Goal: Task Accomplishment & Management: Manage account settings

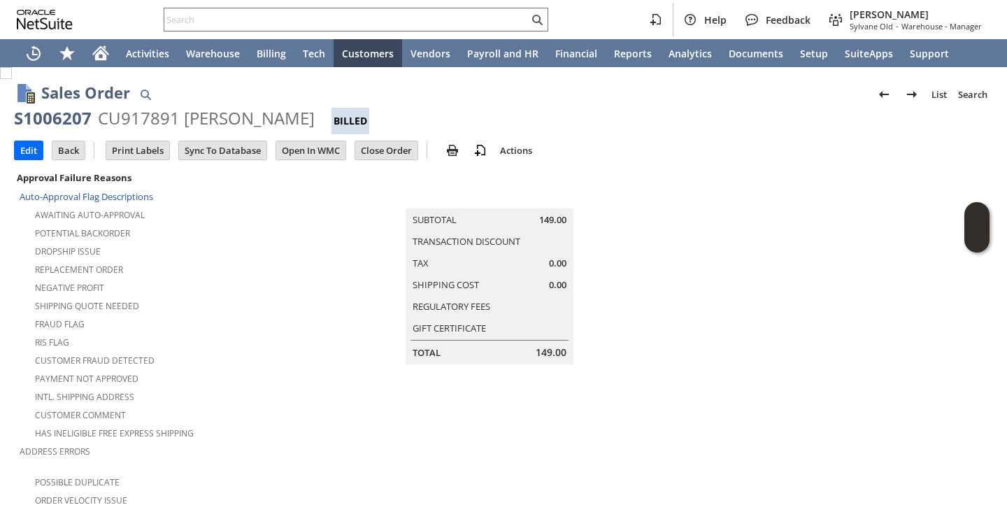
click at [227, 324] on div "Fraud Flag" at bounding box center [180, 322] width 321 height 17
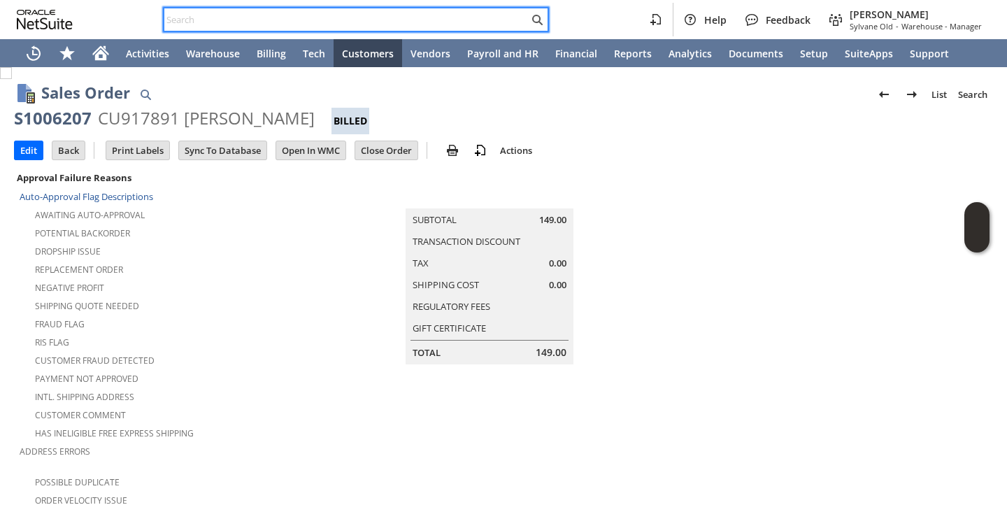
click at [333, 20] on input "text" at bounding box center [346, 19] width 364 height 17
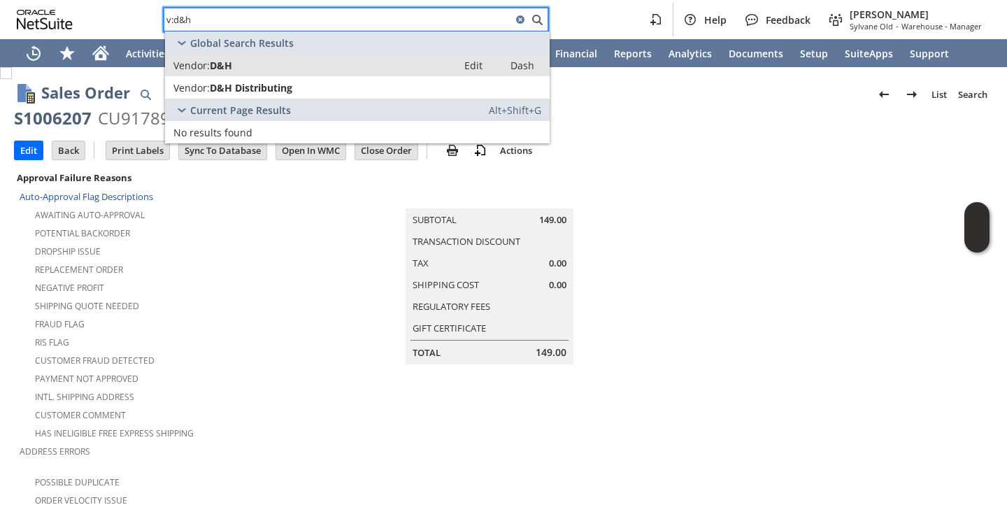
type input "v:d&h"
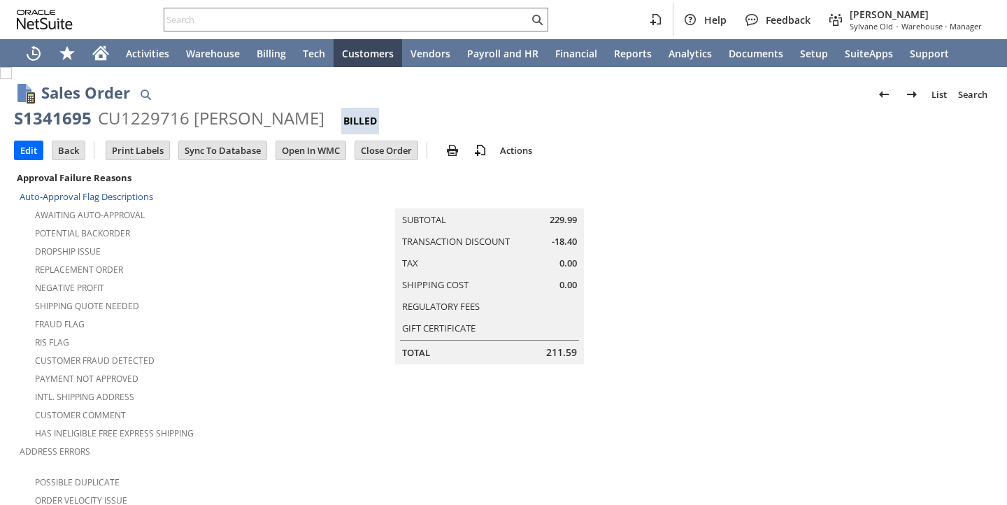
click at [231, 286] on div "Negative Profit" at bounding box center [164, 286] width 289 height 17
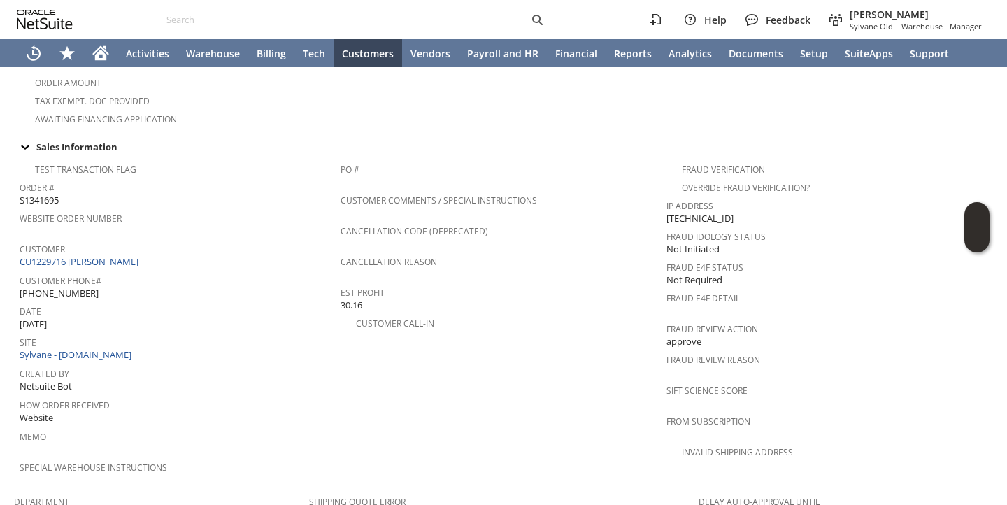
scroll to position [415, 0]
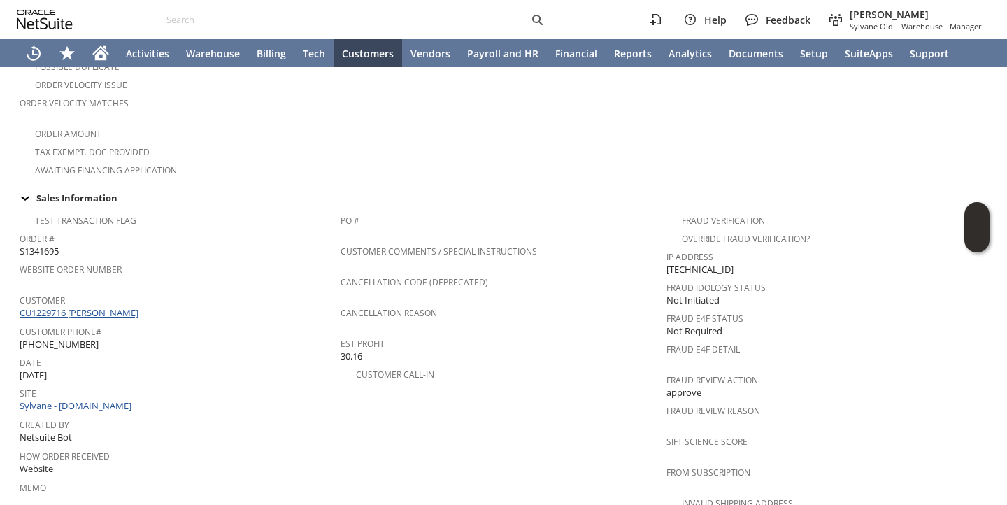
click at [106, 306] on link "CU1229716 KERRI MAILHOT" at bounding box center [81, 312] width 122 height 13
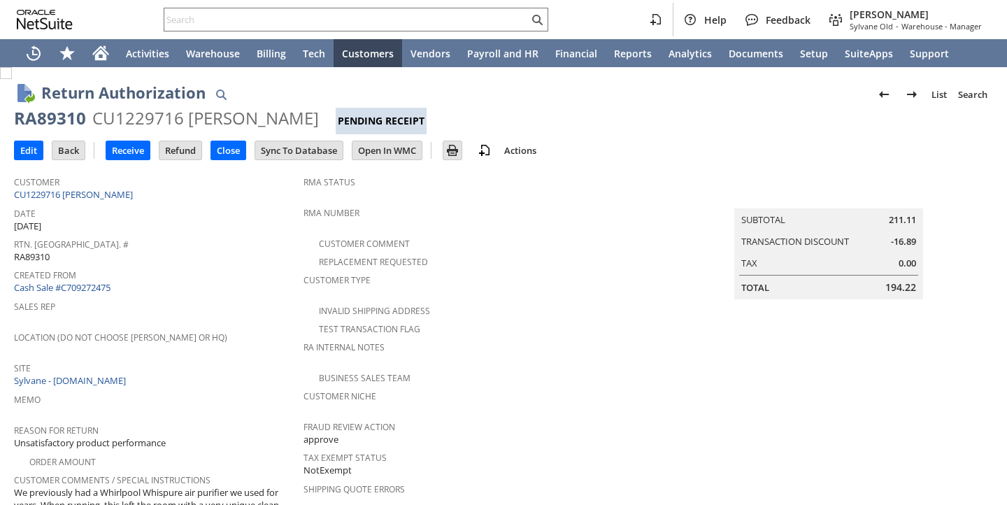
click at [211, 313] on div "Sales Rep" at bounding box center [155, 310] width 282 height 29
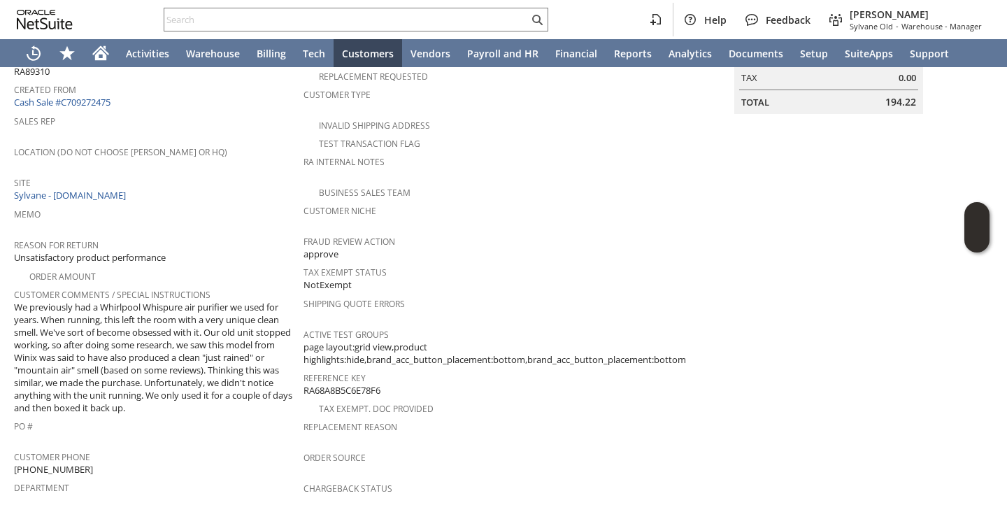
scroll to position [271, 0]
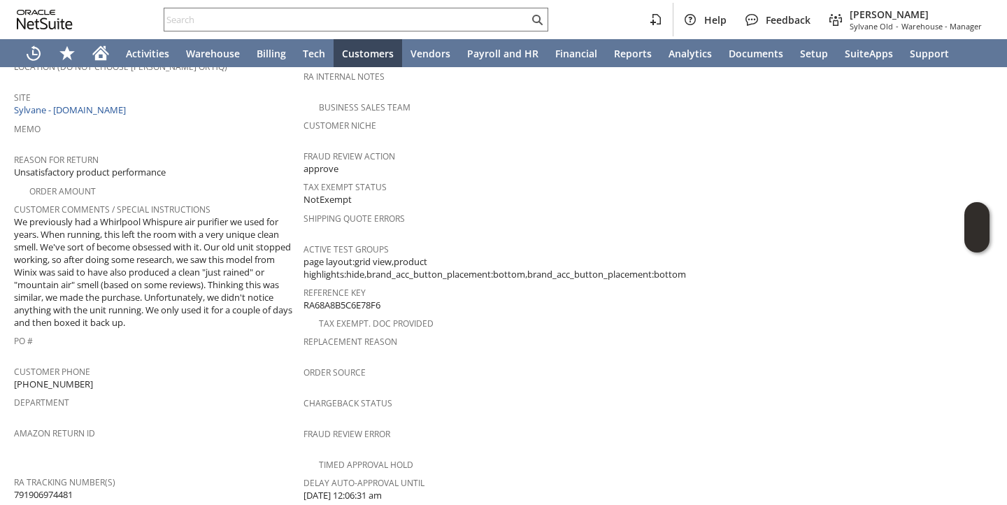
click at [215, 331] on span "PO #" at bounding box center [155, 339] width 282 height 16
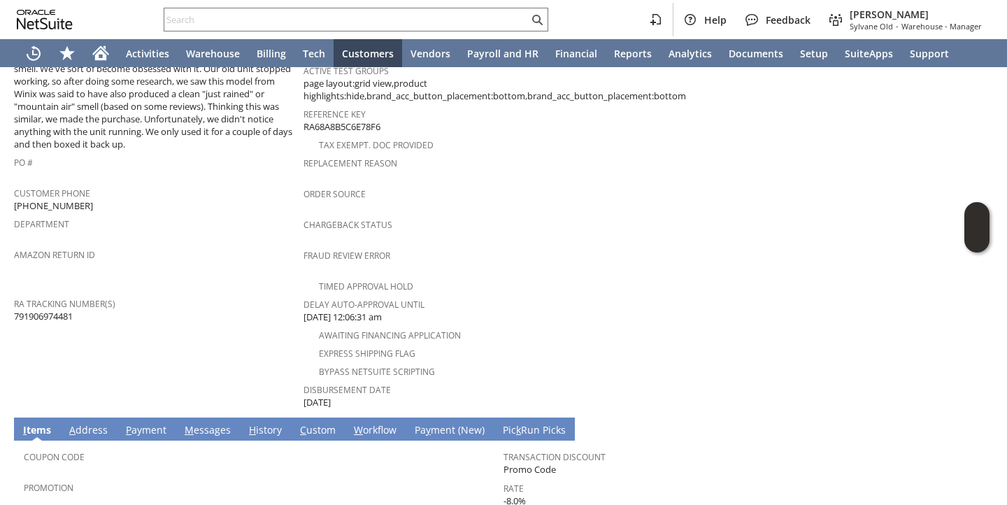
scroll to position [684, 0]
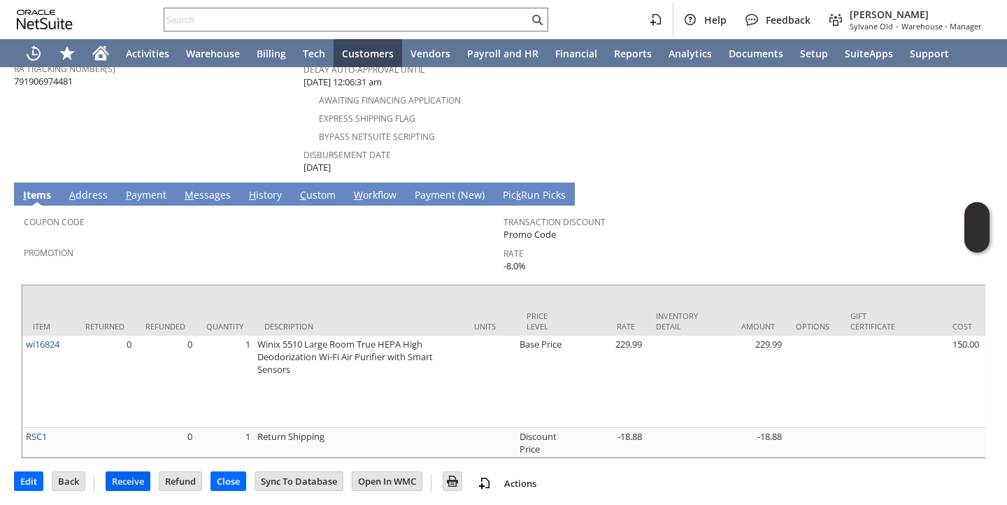
click at [129, 471] on td "Receive" at bounding box center [128, 481] width 45 height 20
click at [138, 480] on input "Receive" at bounding box center [127, 481] width 43 height 18
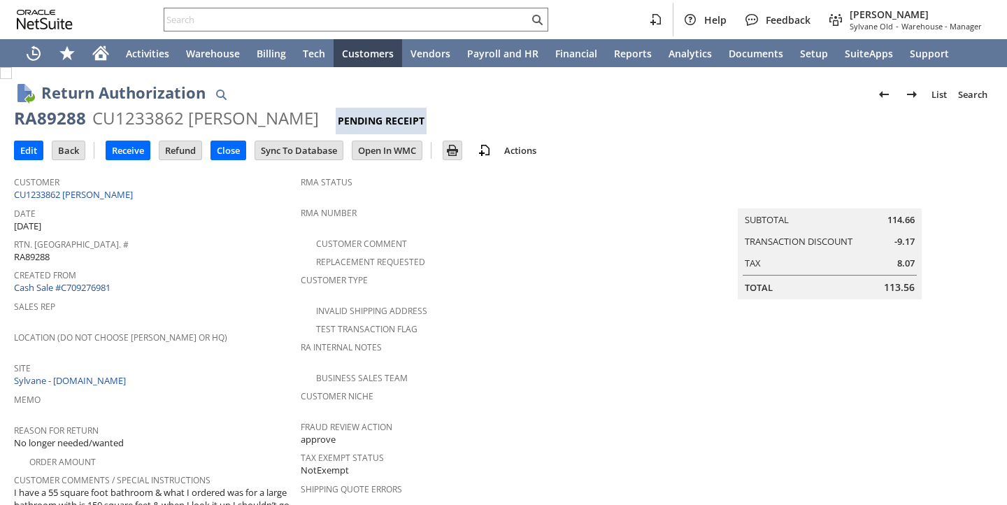
click at [241, 229] on div "Date [DATE]" at bounding box center [154, 217] width 280 height 29
click at [125, 152] on input "Receive" at bounding box center [127, 150] width 43 height 18
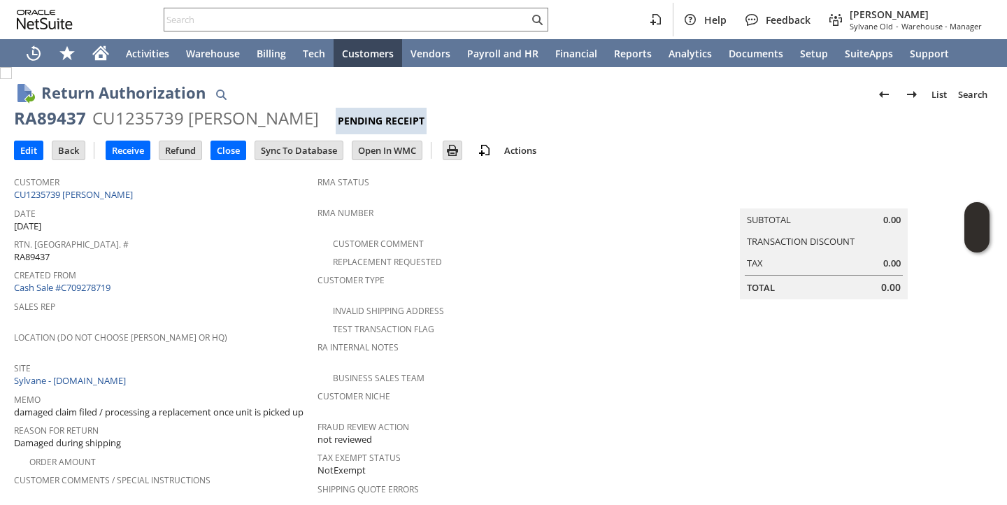
click at [256, 327] on span "Location (Do Not Choose [PERSON_NAME] or HQ)" at bounding box center [162, 335] width 296 height 16
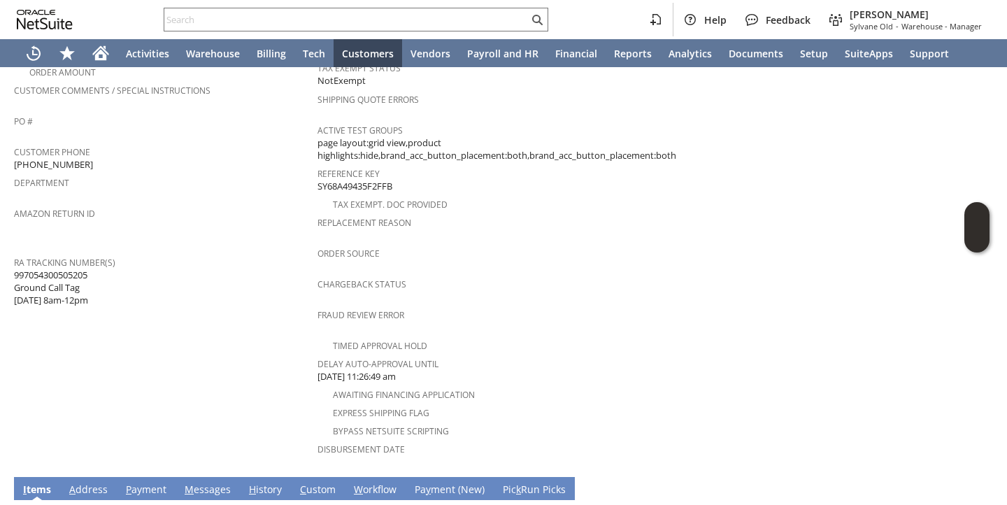
scroll to position [604, 0]
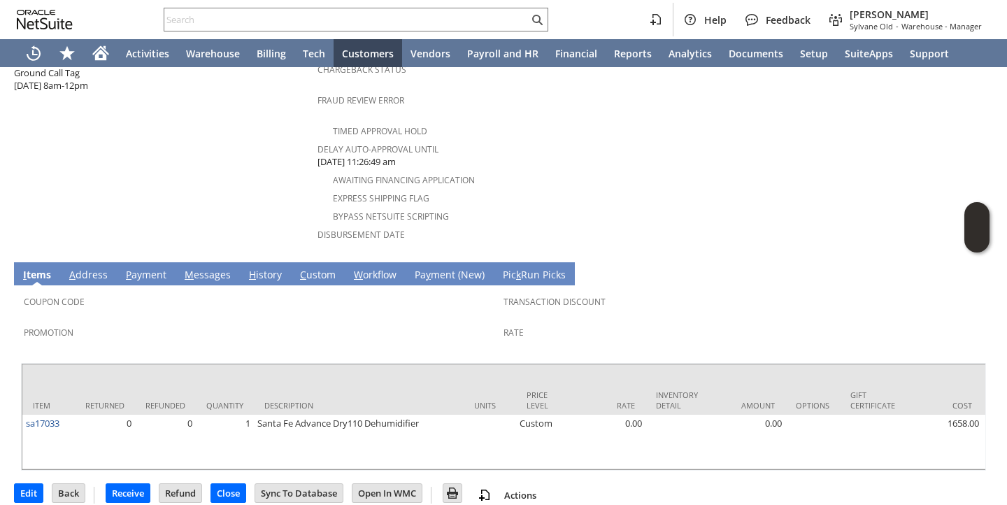
click at [269, 268] on link "H istory" at bounding box center [265, 275] width 40 height 15
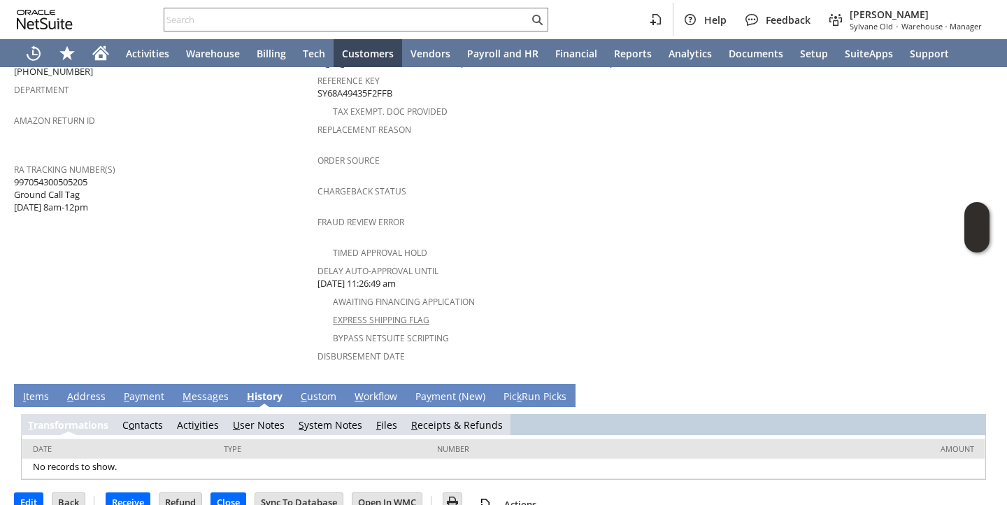
scroll to position [0, 0]
click at [345, 418] on link "S ystem Notes" at bounding box center [330, 424] width 64 height 13
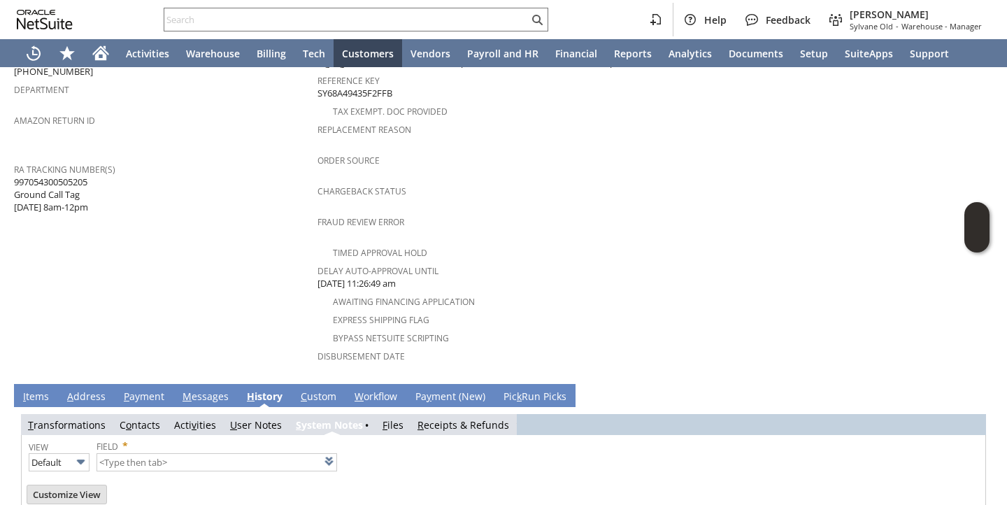
scroll to position [531, 0]
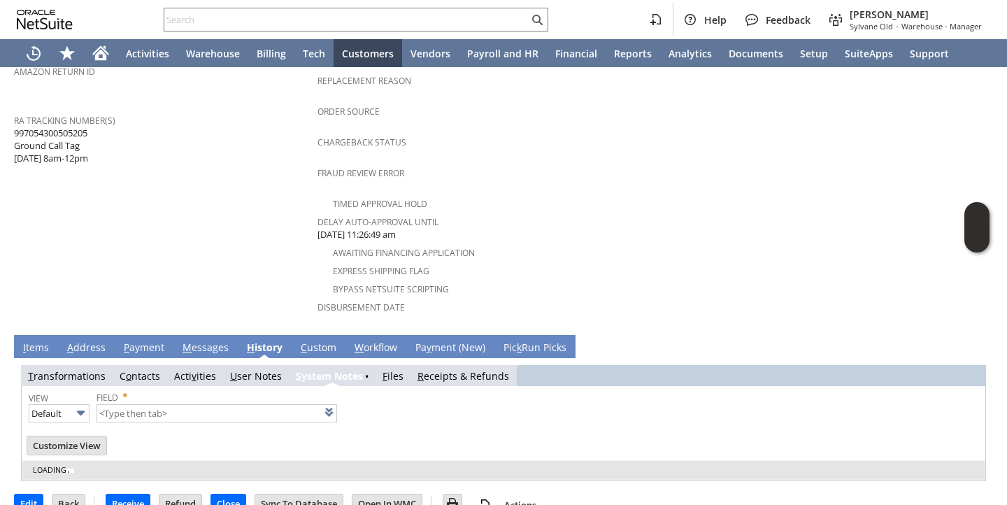
type input "1 to 25 of 73"
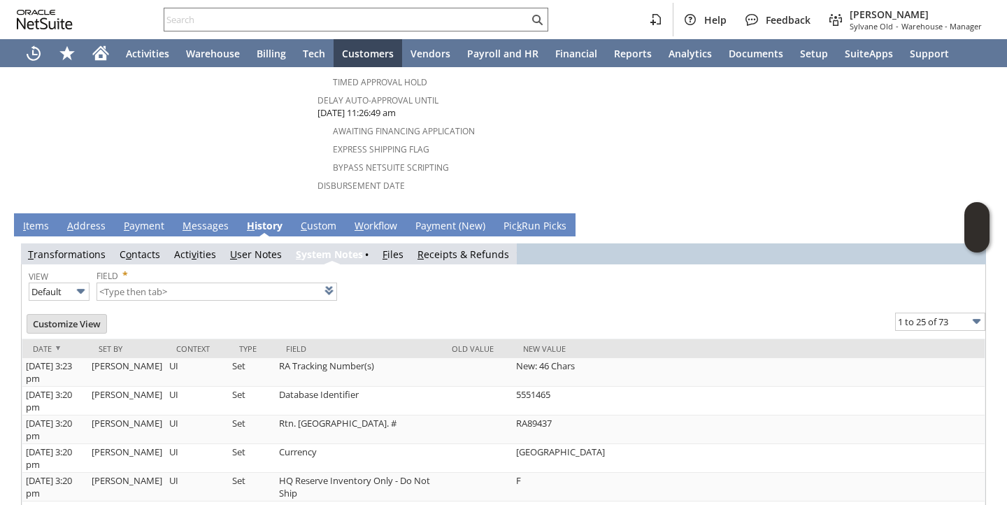
scroll to position [598, 0]
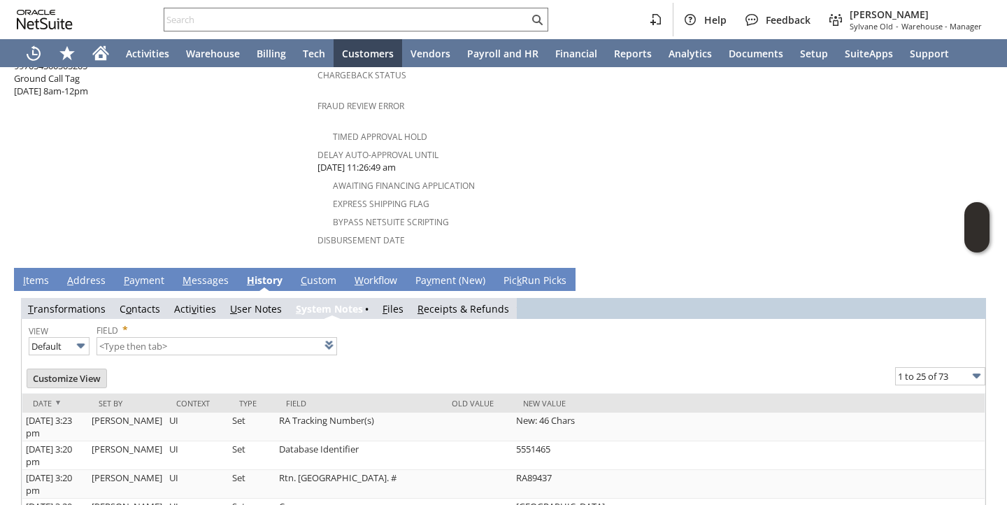
click at [28, 273] on link "I tems" at bounding box center [36, 280] width 33 height 15
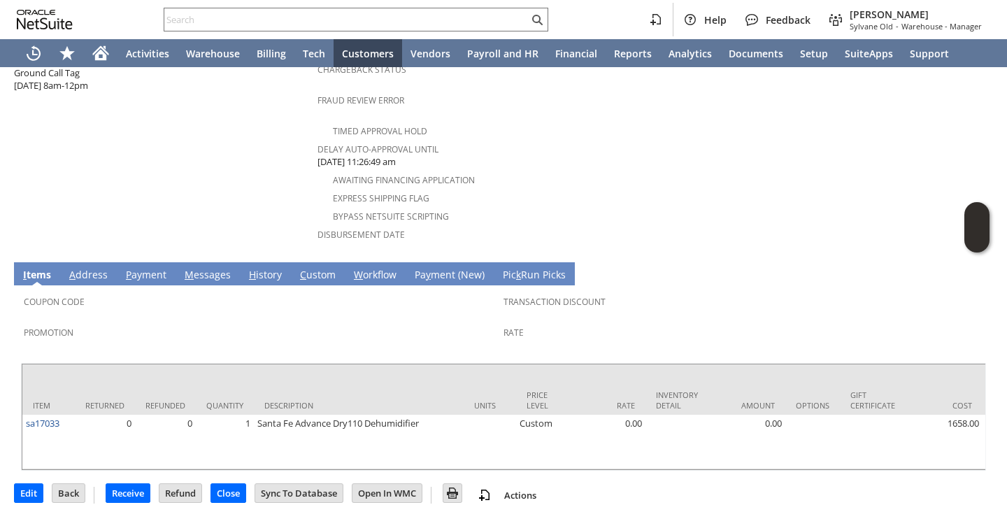
scroll to position [601, 0]
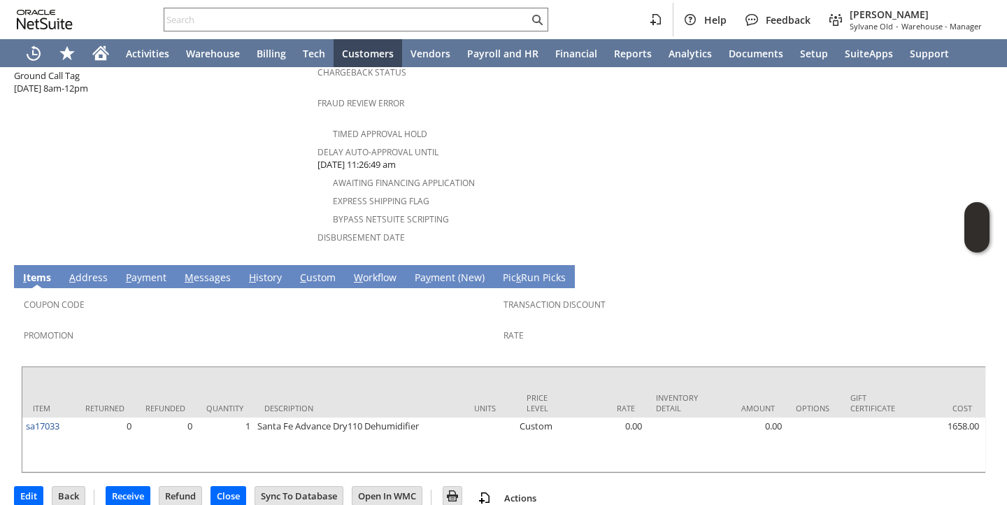
click at [137, 487] on input "Receive" at bounding box center [127, 496] width 43 height 18
